Goal: Navigation & Orientation: Find specific page/section

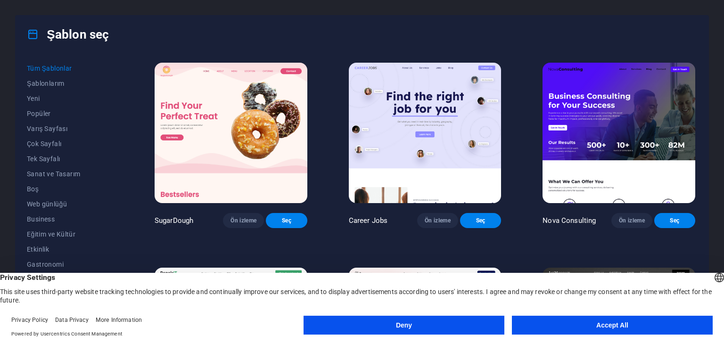
click at [578, 327] on button "Accept All" at bounding box center [612, 325] width 201 height 19
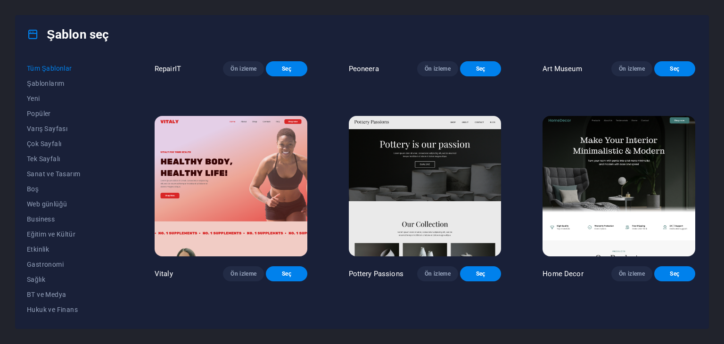
scroll to position [377, 0]
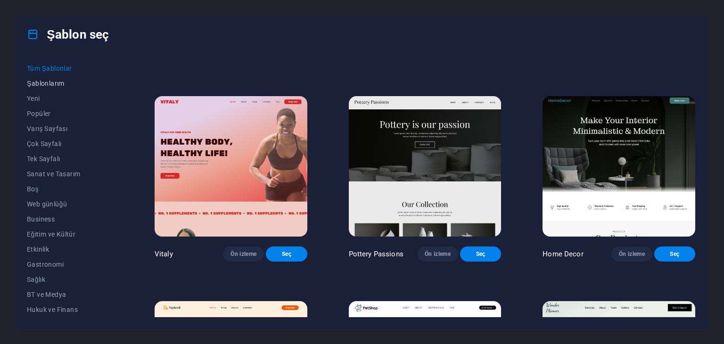
click at [57, 83] on span "Şablonlarım" at bounding box center [70, 84] width 86 height 8
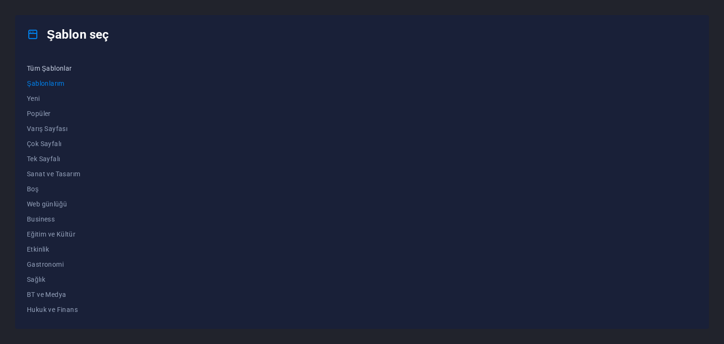
click at [54, 66] on span "Tüm Şablonlar" at bounding box center [70, 69] width 86 height 8
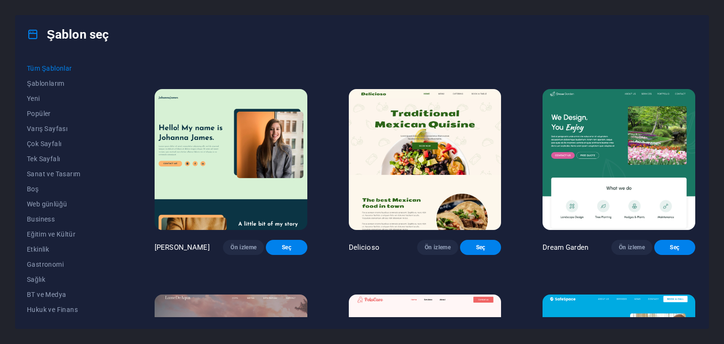
scroll to position [1886, 0]
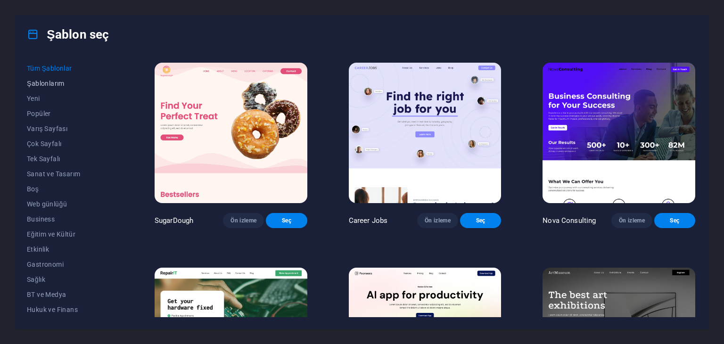
click at [48, 88] on button "Şablonlarım" at bounding box center [70, 83] width 86 height 15
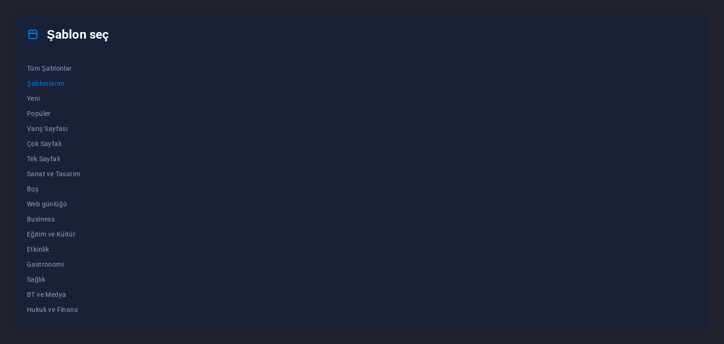
click at [45, 83] on span "Şablonlarım" at bounding box center [70, 84] width 86 height 8
click at [44, 84] on span "Şablonlarım" at bounding box center [70, 84] width 86 height 8
click at [44, 70] on span "Tüm Şablonlar" at bounding box center [70, 69] width 86 height 8
